Goal: Browse casually: Explore the website without a specific task or goal

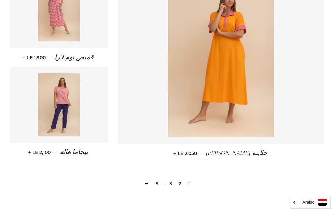
scroll to position [893, 0]
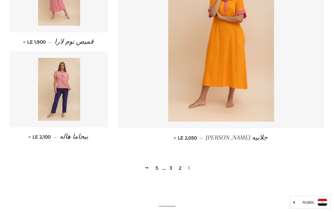
click at [180, 168] on link "2" at bounding box center [180, 168] width 8 height 10
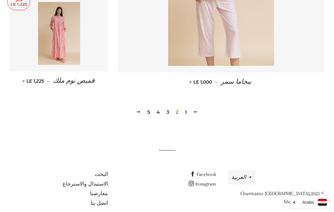
scroll to position [957, 0]
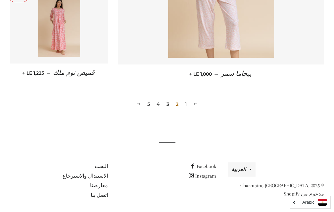
click at [168, 105] on link "3" at bounding box center [168, 104] width 8 height 10
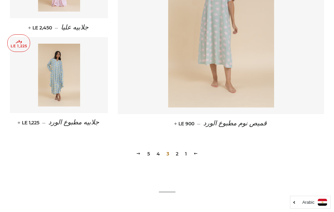
scroll to position [959, 0]
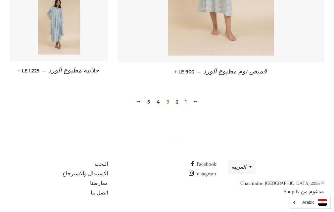
click at [159, 102] on link "4" at bounding box center [158, 102] width 9 height 10
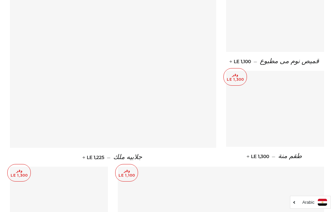
scroll to position [694, 0]
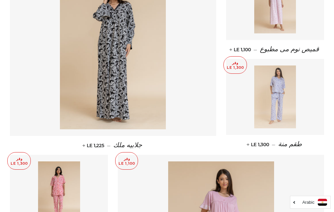
click at [282, 98] on img at bounding box center [275, 96] width 42 height 63
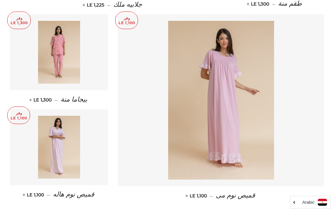
scroll to position [891, 0]
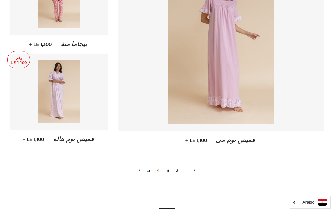
click at [148, 170] on link "5" at bounding box center [149, 170] width 8 height 10
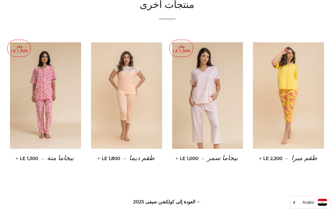
scroll to position [321, 0]
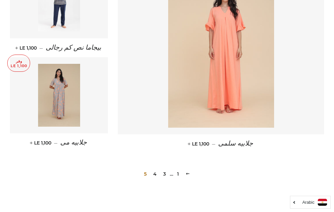
scroll to position [529, 0]
